Goal: Complete application form

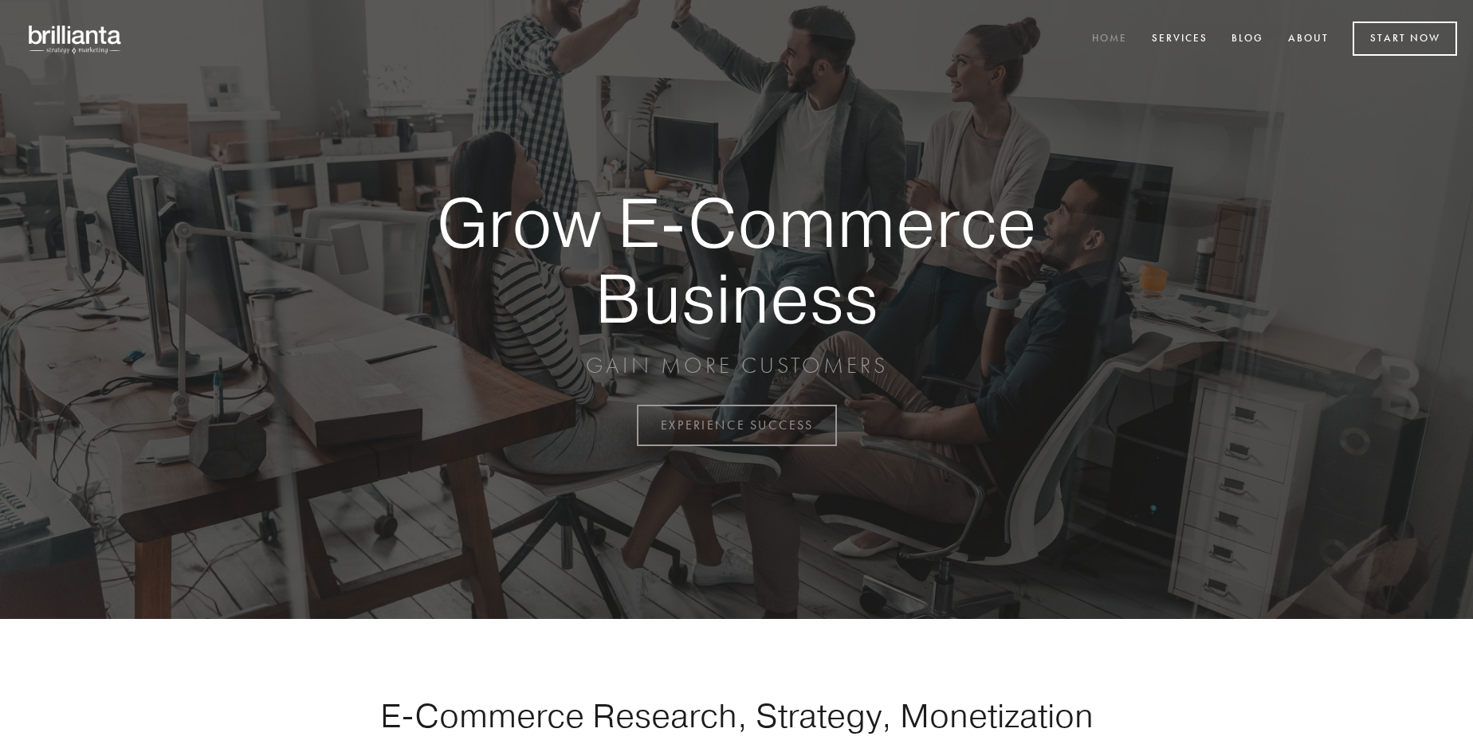
scroll to position [4177, 0]
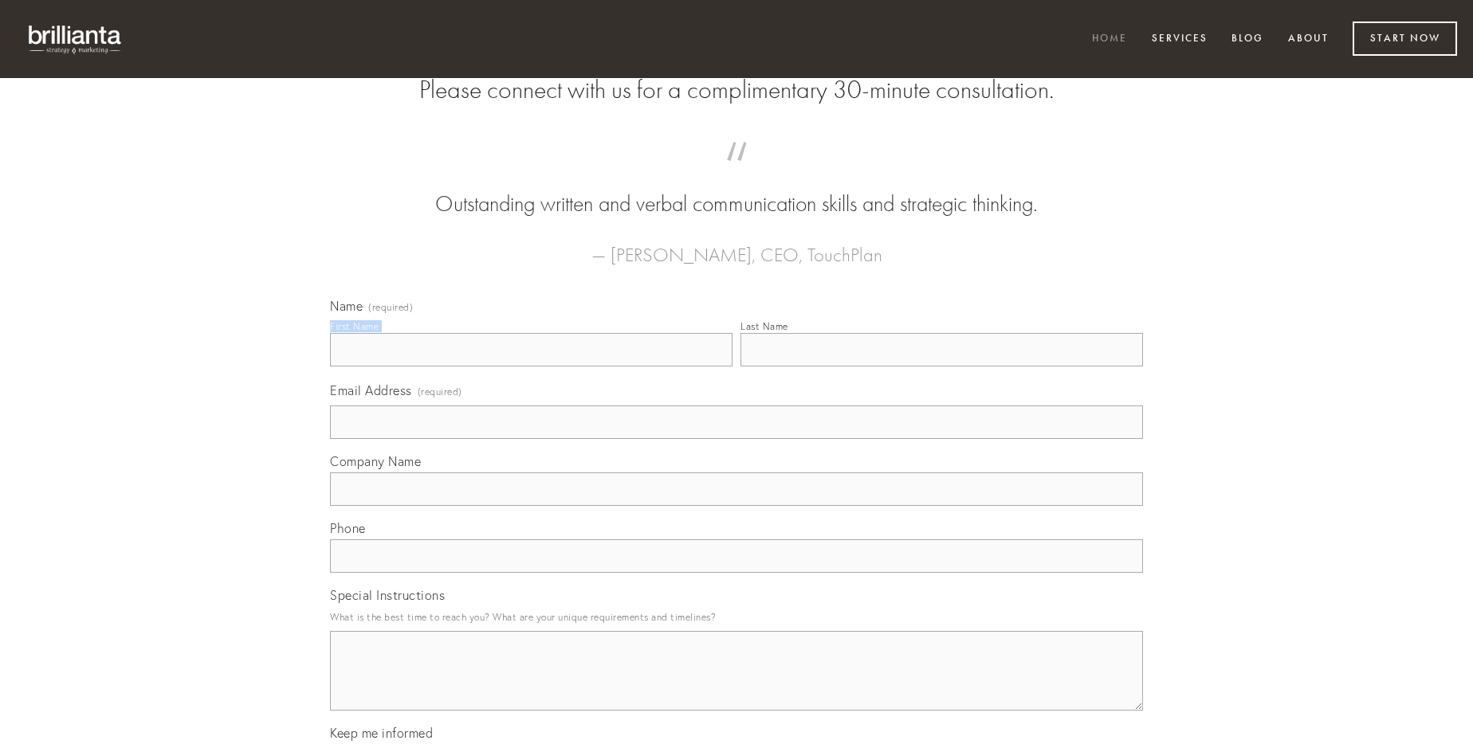
type input "[PERSON_NAME]"
click at [941, 367] on input "Last Name" at bounding box center [941, 349] width 402 height 33
type input "[PERSON_NAME]"
click at [736, 439] on input "Email Address (required)" at bounding box center [736, 422] width 813 height 33
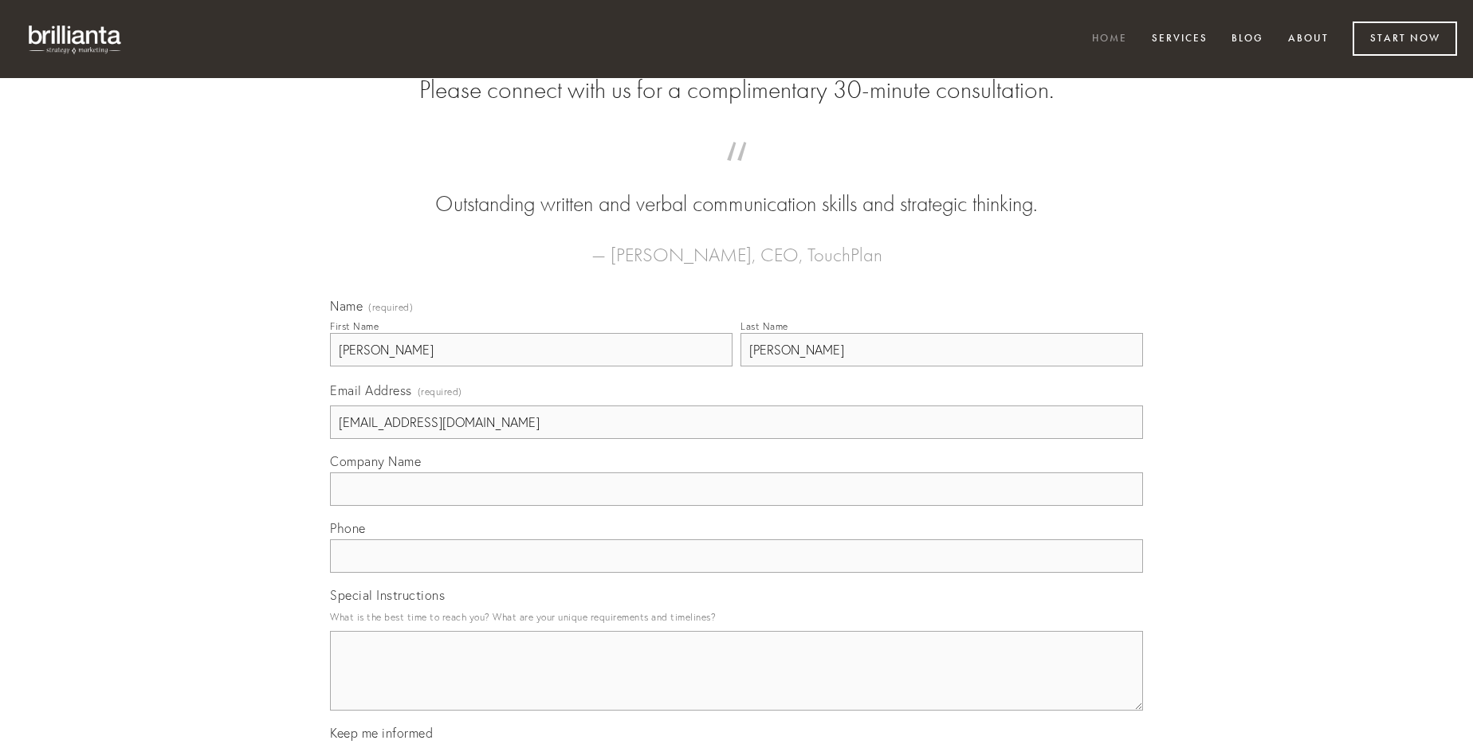
type input "[EMAIL_ADDRESS][DOMAIN_NAME]"
click at [736, 506] on input "Company Name" at bounding box center [736, 489] width 813 height 33
type input "valetudo"
click at [736, 573] on input "text" at bounding box center [736, 556] width 813 height 33
click at [736, 685] on textarea "Special Instructions" at bounding box center [736, 671] width 813 height 80
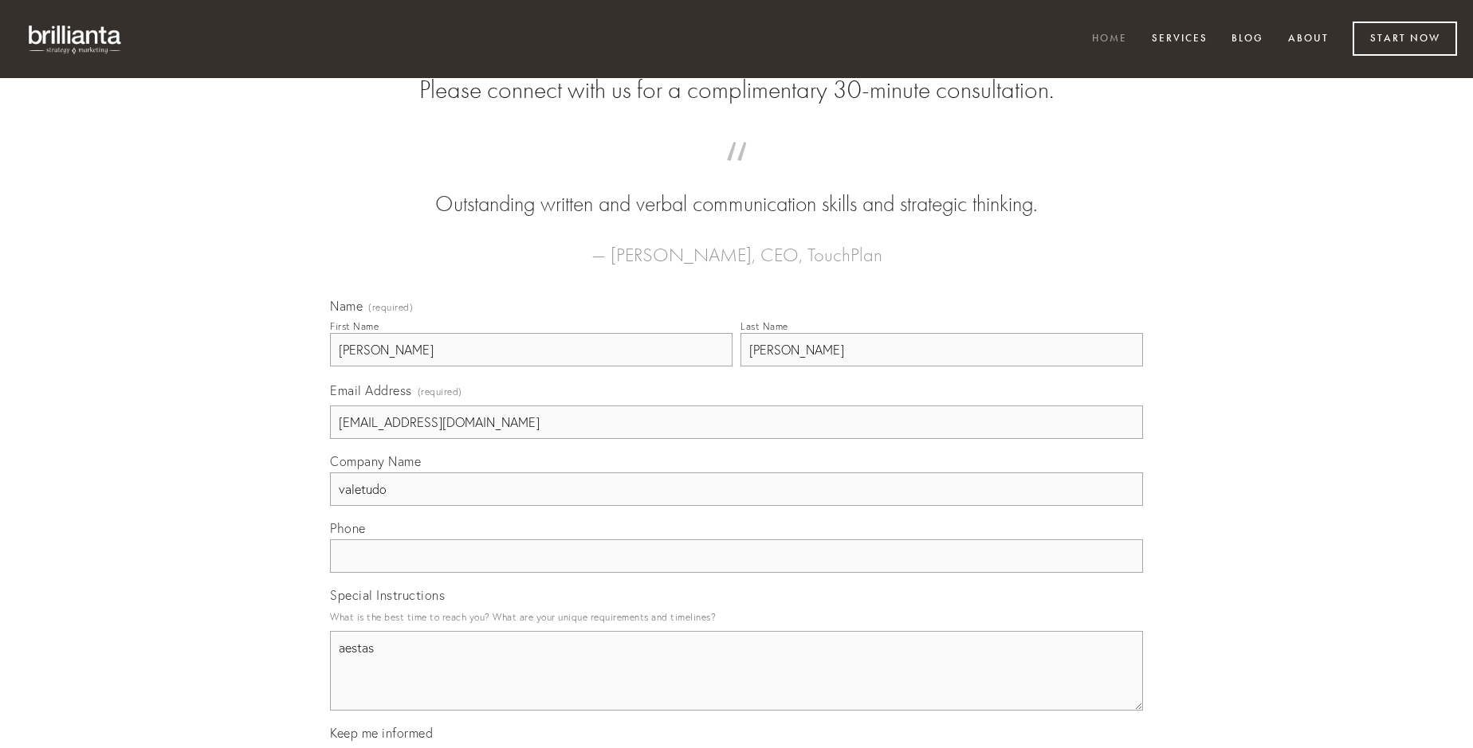
type textarea "aestas"
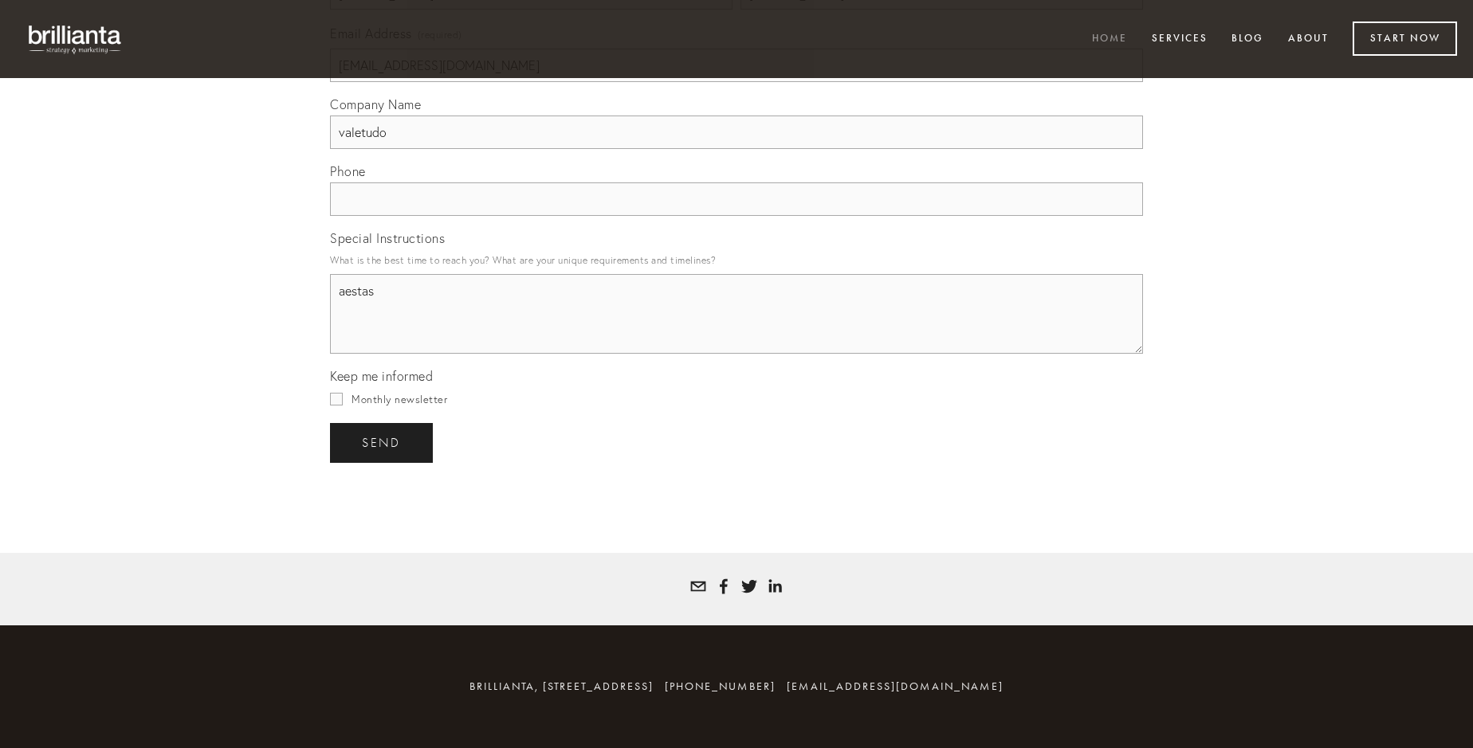
click at [383, 442] on span "send" at bounding box center [381, 443] width 39 height 14
